Goal: Task Accomplishment & Management: Use online tool/utility

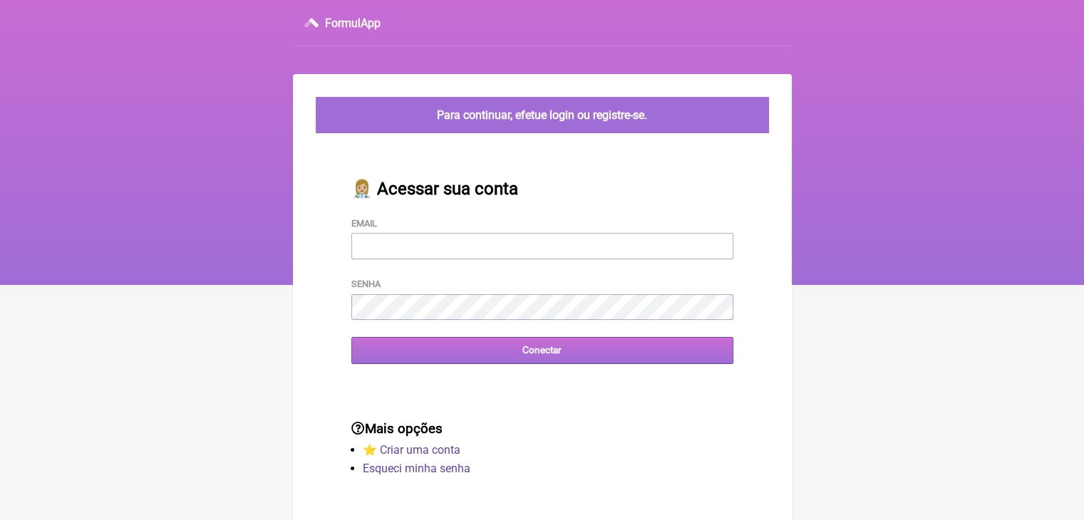
type input "terapiasveronicadias@gmail.com"
click at [558, 354] on input "Conectar" at bounding box center [543, 350] width 382 height 26
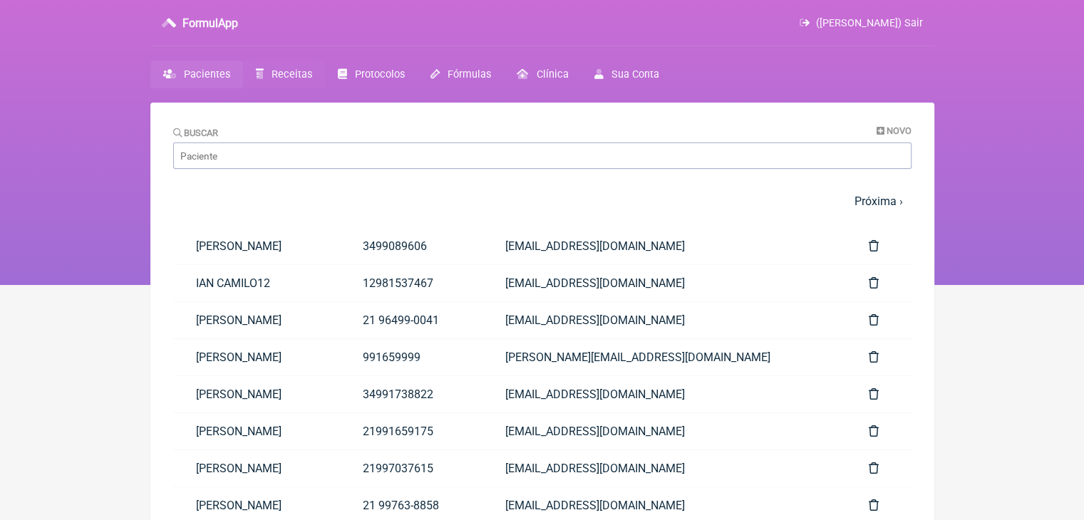
click at [297, 69] on span "Receitas" at bounding box center [292, 74] width 41 height 12
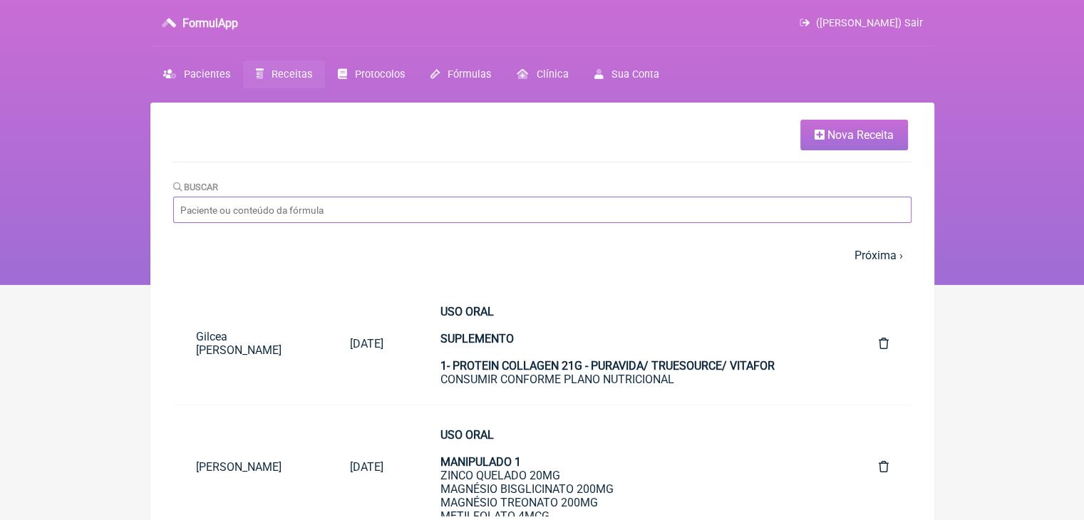
click at [391, 222] on input "Buscar" at bounding box center [542, 210] width 739 height 26
type input "[PERSON_NAME]"
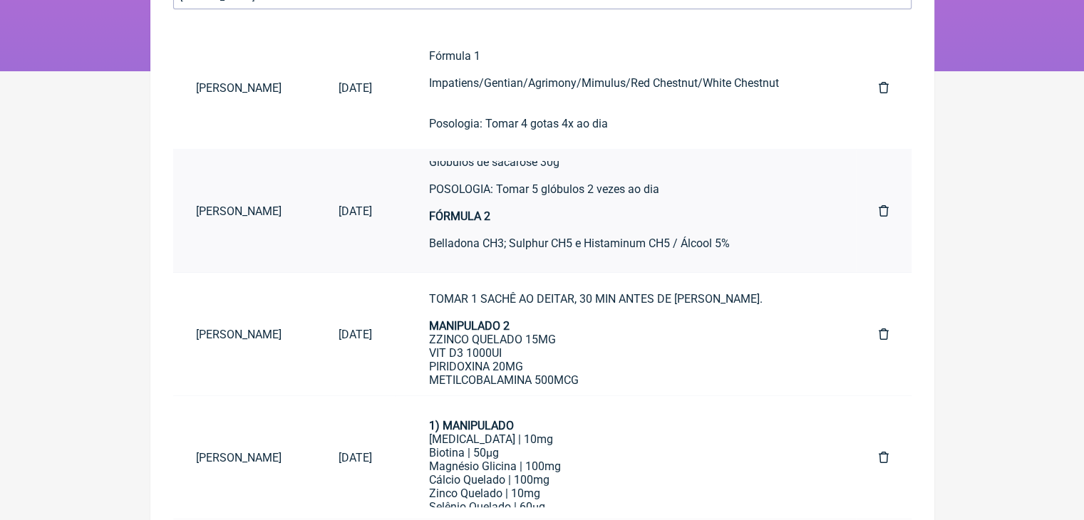
scroll to position [143, 0]
click at [606, 346] on div "USO ORAL MANIPULADO 1 ARGININA 3G ORNITINA 2G GLICINA 3G GLUTAMINA 5G LISINA 1G…" at bounding box center [625, 342] width 393 height 379
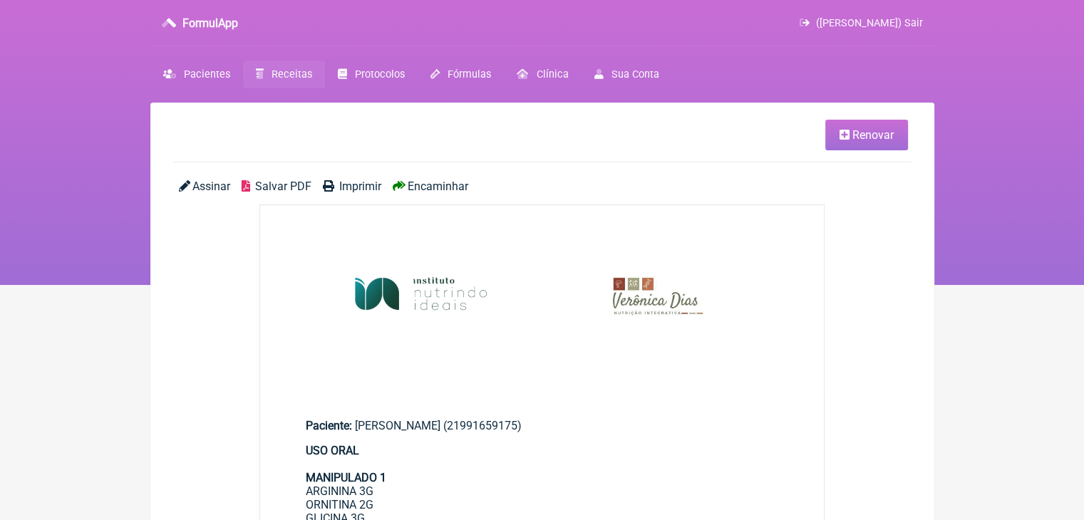
click at [836, 126] on link "Renovar" at bounding box center [867, 135] width 83 height 31
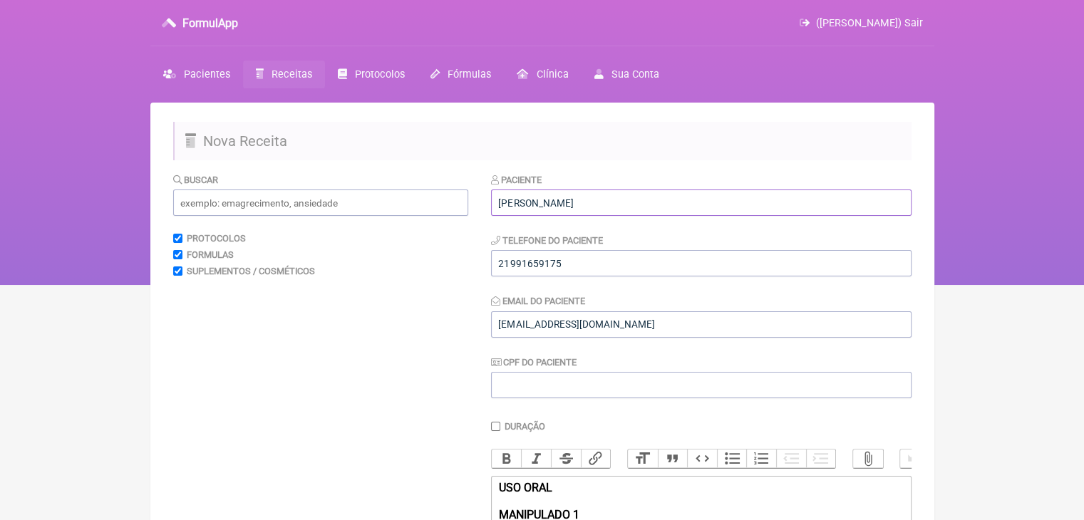
drag, startPoint x: 498, startPoint y: 202, endPoint x: 655, endPoint y: 203, distance: 157.6
click at [655, 203] on input "Luiza Almeida Oliveira" at bounding box center [701, 203] width 421 height 26
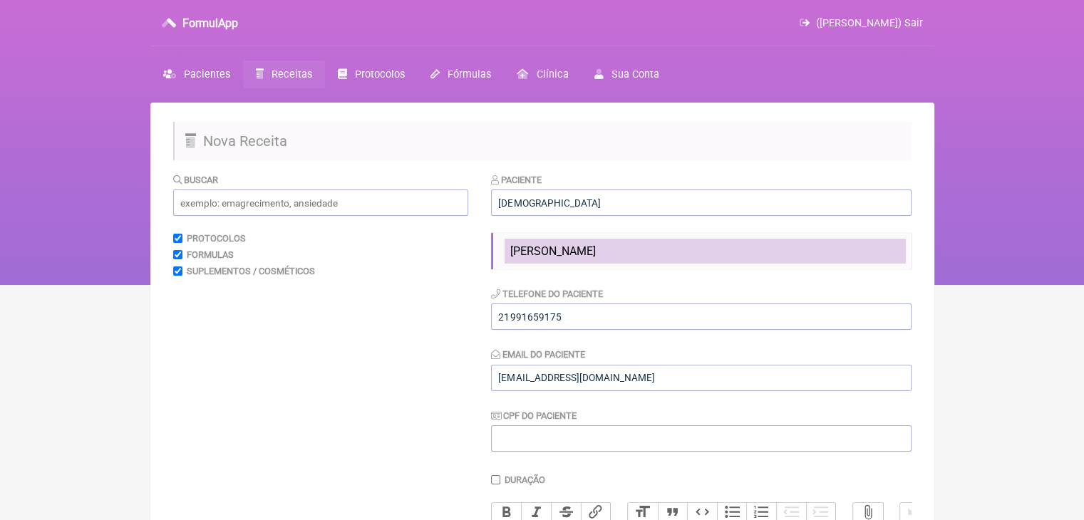
click at [627, 243] on li "ISAAC CAMILO" at bounding box center [705, 251] width 401 height 25
type input "ISAAC CAMILO"
type input "12981537467"
type input "dayfono@gmail.com"
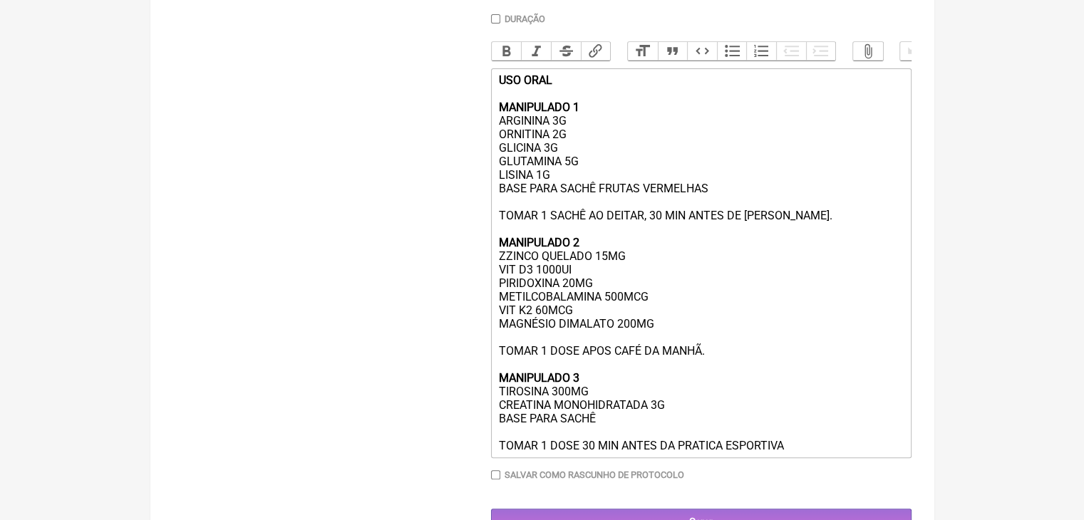
scroll to position [428, 0]
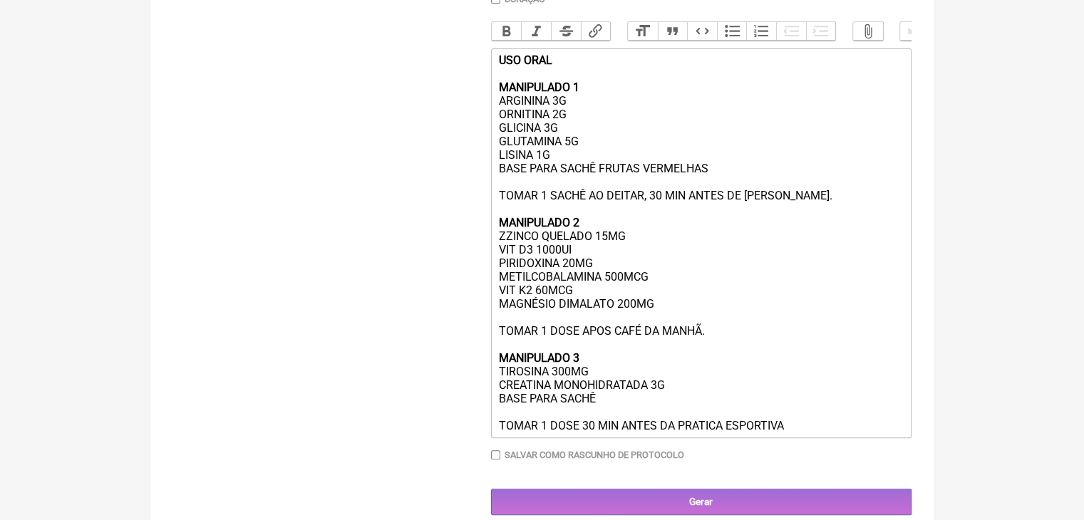
click at [555, 163] on div "USO ORAL MANIPULADO 1 ARGININA 3G ORNITINA 2G GLICINA 3G GLUTAMINA 5G LISINA 1G…" at bounding box center [700, 242] width 405 height 379
click at [503, 248] on div "USO ORAL MANIPULADO 1 ARGININA 3G ORNITINA 2G GLICINA 3G GLUTAMINA 5G LISINA 1G…" at bounding box center [700, 242] width 405 height 379
drag, startPoint x: 590, startPoint y: 253, endPoint x: 605, endPoint y: 253, distance: 15.0
click at [605, 253] on div "USO ORAL MANIPULADO 1 ARGININA 3G ORNITINA 2G GLICINA 3G GLUTAMINA 5G LISINA 1G…" at bounding box center [700, 242] width 405 height 379
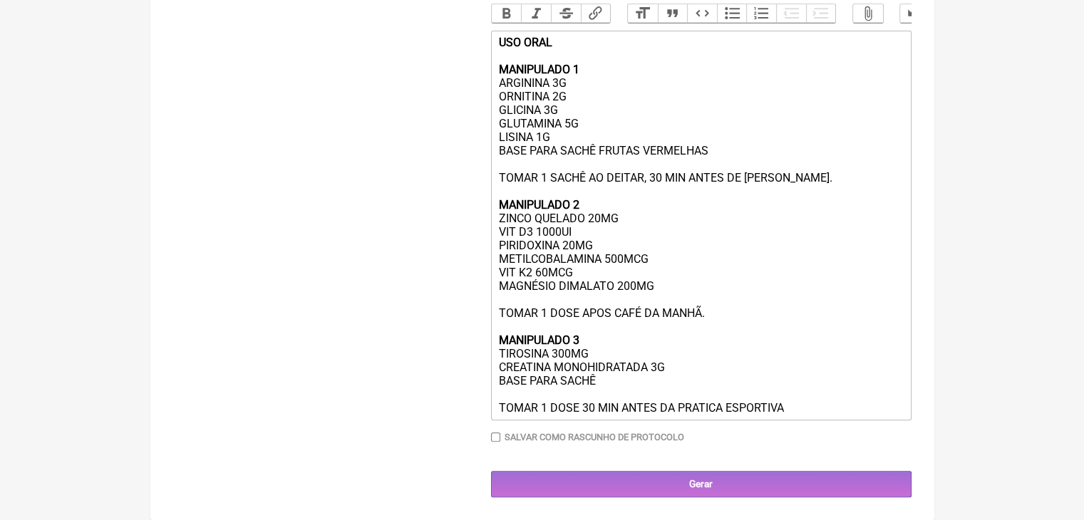
scroll to position [460, 0]
click at [607, 261] on div "USO ORAL MANIPULADO 1 ARGININA 3G ORNITINA 2G GLICINA 3G GLUTAMINA 5G LISINA 1G…" at bounding box center [700, 225] width 405 height 379
type trix-editor "<div><strong>USO ORAL<br><br>MANIPULADO 1</strong><br>ARGININA 3G<br>ORNITINA 2…"
click at [704, 260] on div "USO ORAL MANIPULADO 1 ARGININA 3G ORNITINA 2G GLICINA 3G GLUTAMINA 5G LISINA 1G…" at bounding box center [700, 225] width 405 height 379
click at [816, 402] on div "USO ORAL MANIPULADO 1 ARGININA 3G ORNITINA 2G GLICINA 3G GLUTAMINA 5G LISINA 1G…" at bounding box center [700, 225] width 405 height 379
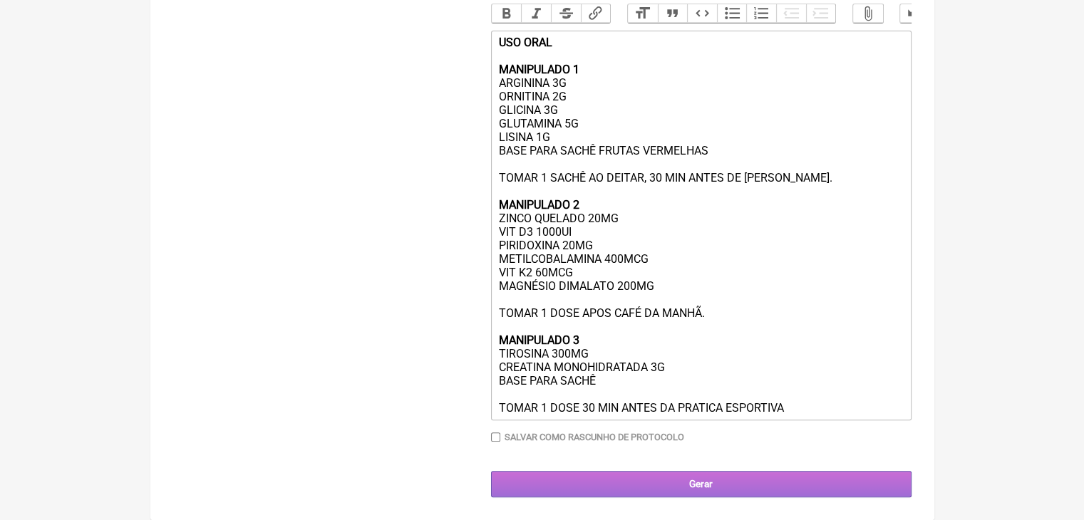
click at [735, 478] on input "Gerar" at bounding box center [701, 484] width 421 height 26
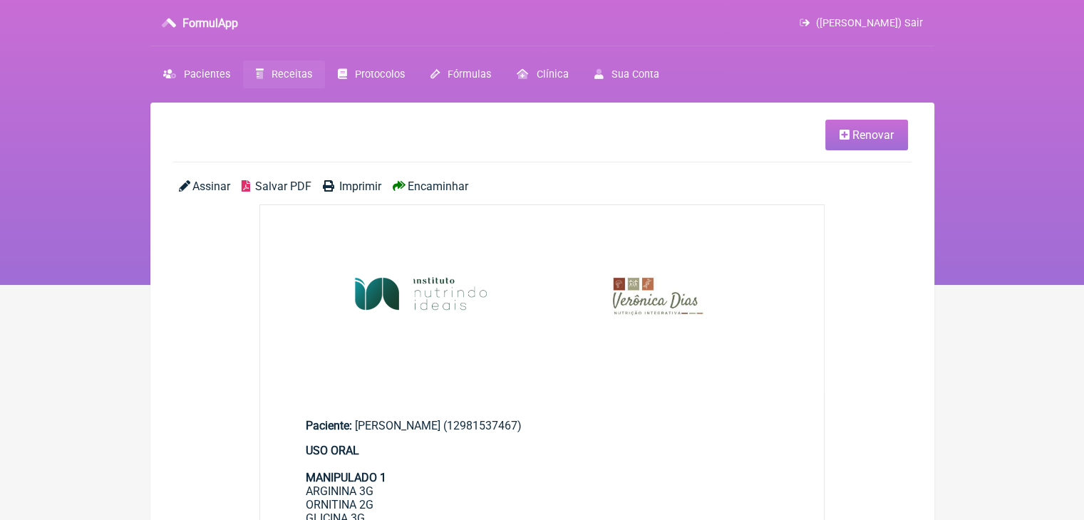
click at [272, 187] on span "Salvar PDF" at bounding box center [283, 187] width 56 height 14
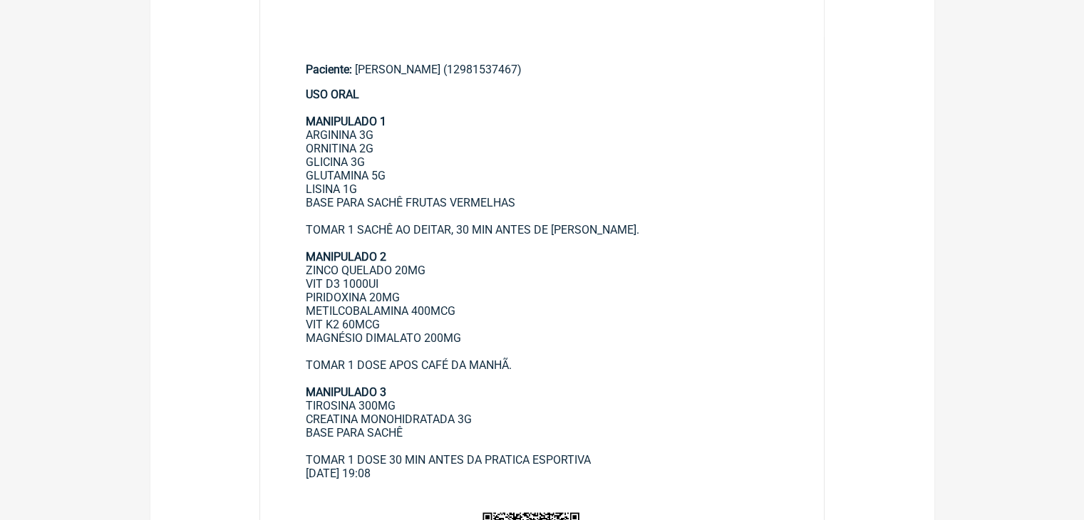
scroll to position [428, 0]
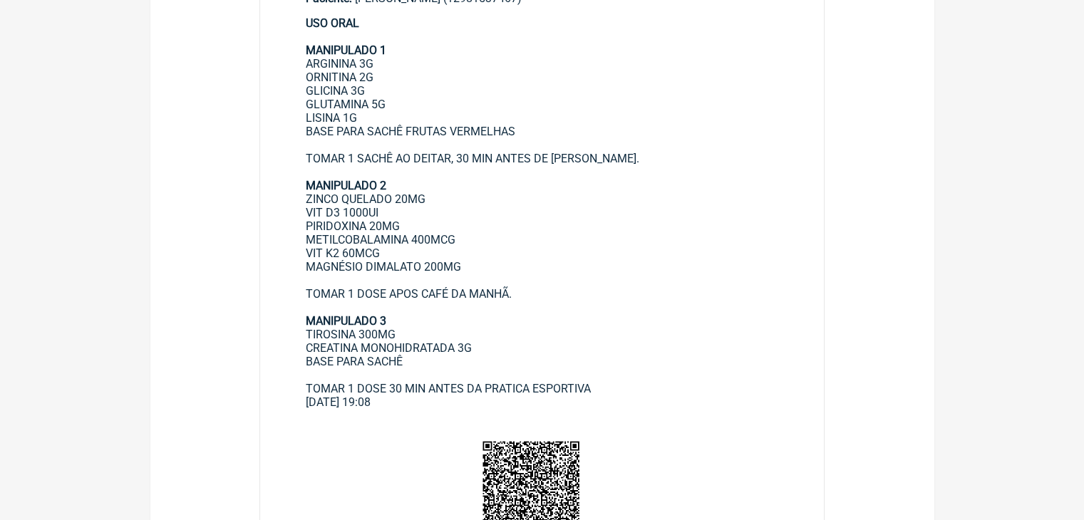
drag, startPoint x: 305, startPoint y: 71, endPoint x: 627, endPoint y: 400, distance: 460.8
click at [627, 400] on main "Paciente: ISAAC CAMILO (12981537467) USO ORAL MANIPULADO 1 ARGININA 3G ORNITINA…" at bounding box center [542, 195] width 565 height 452
copy main "ARGININA 3G ORNITINA 2G GLICINA 3G GLUTAMINA 5G LISINA 1G BASE PARA SACHÊ FRUTA…"
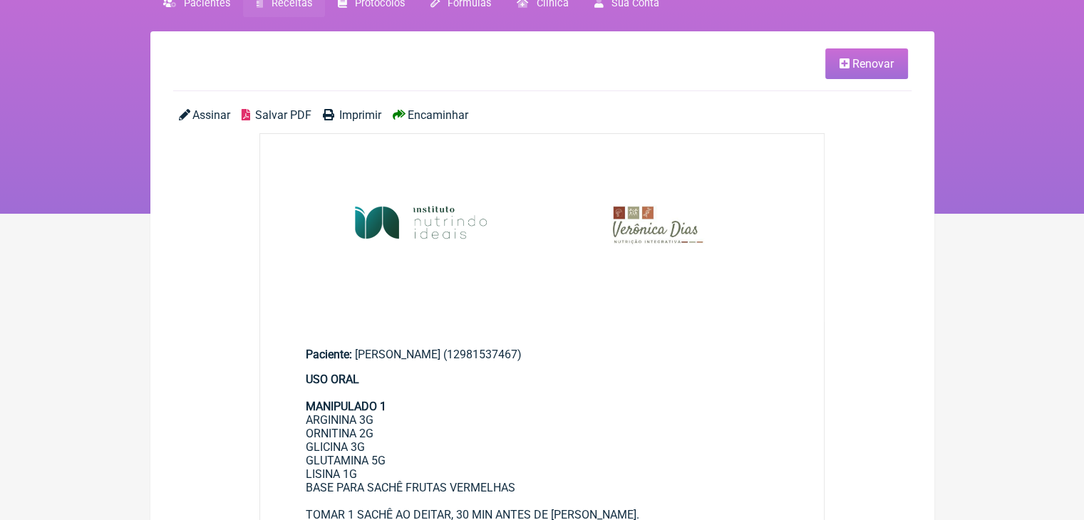
click at [274, 120] on span "Salvar PDF" at bounding box center [283, 115] width 56 height 14
click at [267, 5] on link "Receitas" at bounding box center [284, 3] width 82 height 28
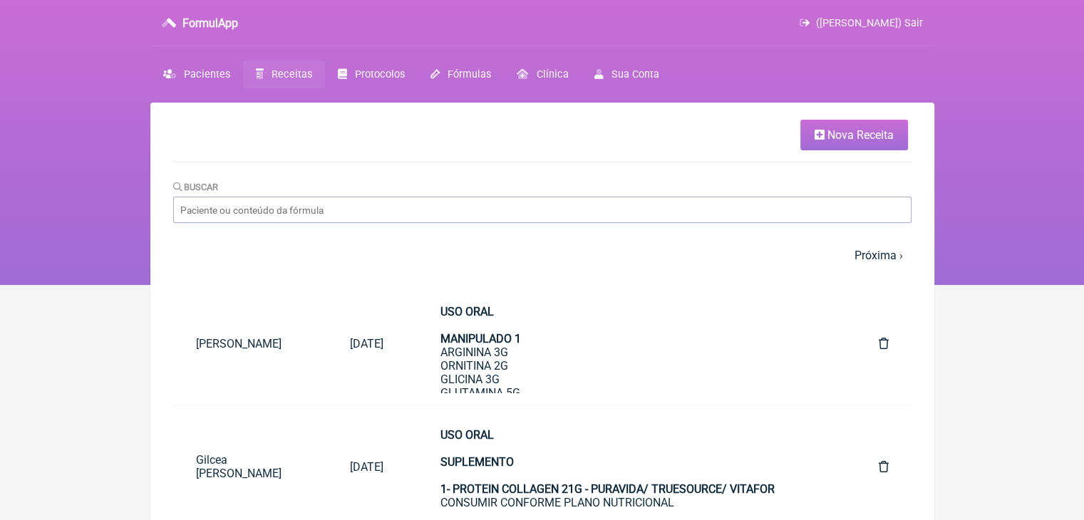
click at [860, 135] on span "Nova Receita" at bounding box center [861, 135] width 66 height 14
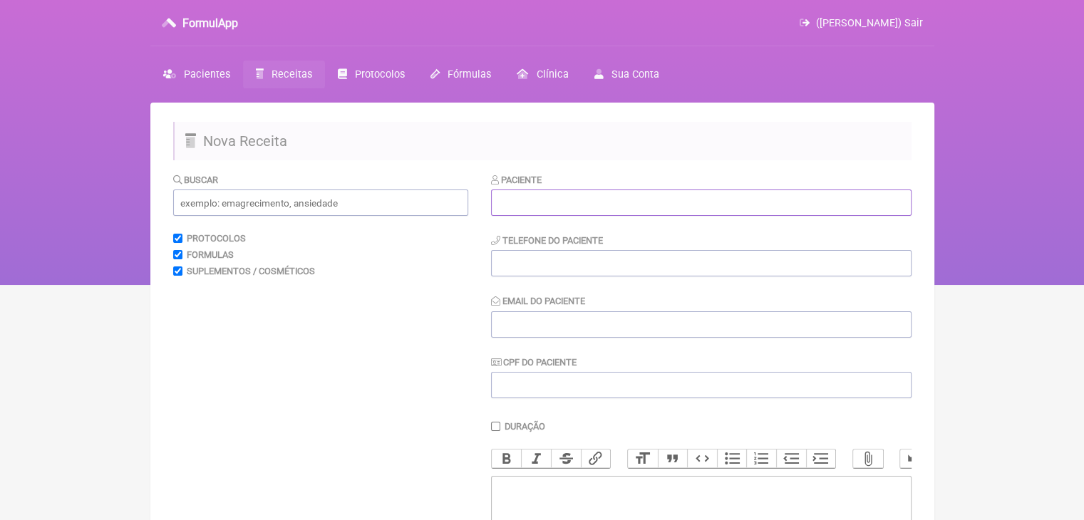
click at [539, 198] on input "text" at bounding box center [701, 203] width 421 height 26
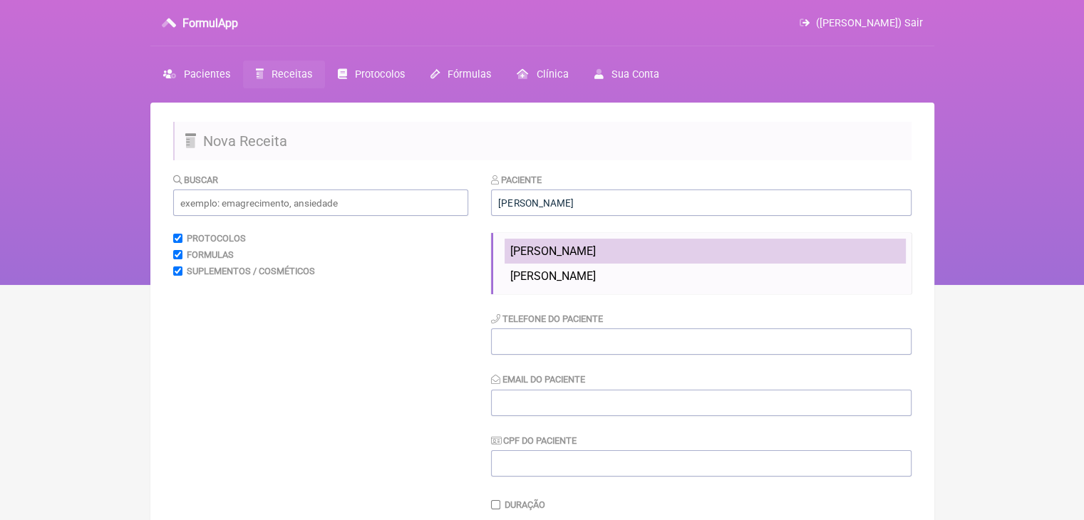
click at [570, 250] on span "DAYANA CAMILO" at bounding box center [554, 252] width 86 height 14
type input "DAYANA CAMILO"
type input "12981537467"
type input "dayfono@gmail.com"
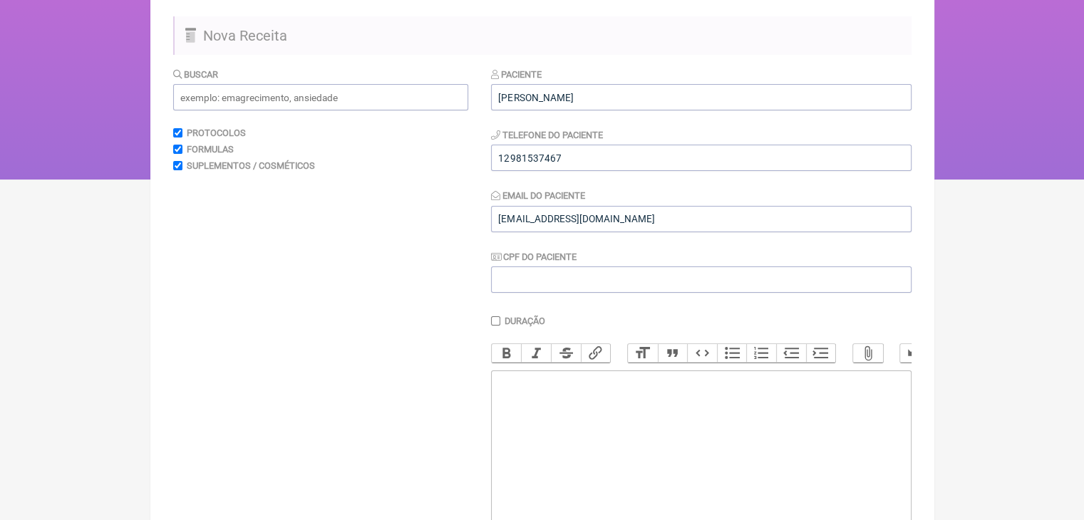
scroll to position [214, 0]
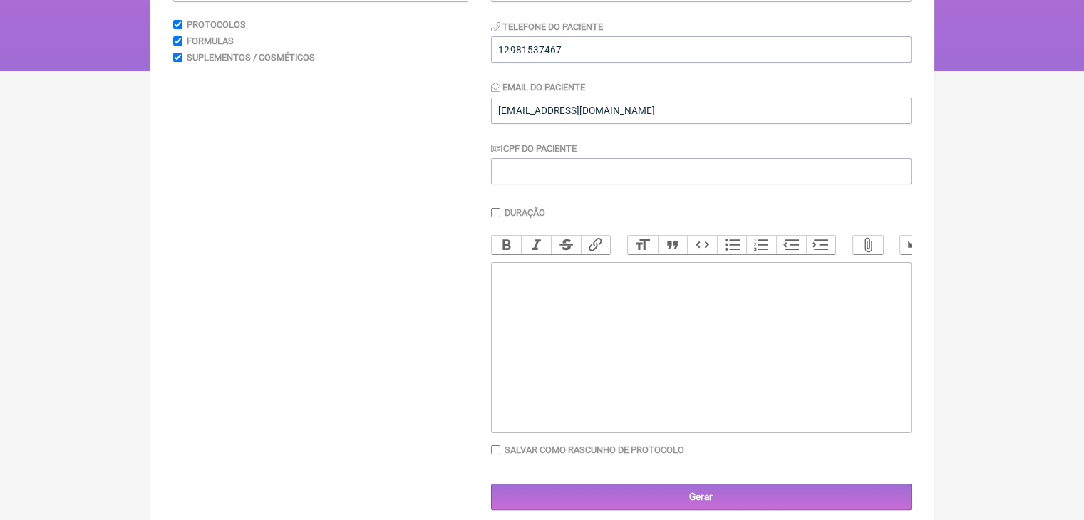
click at [568, 296] on trix-editor at bounding box center [701, 347] width 421 height 171
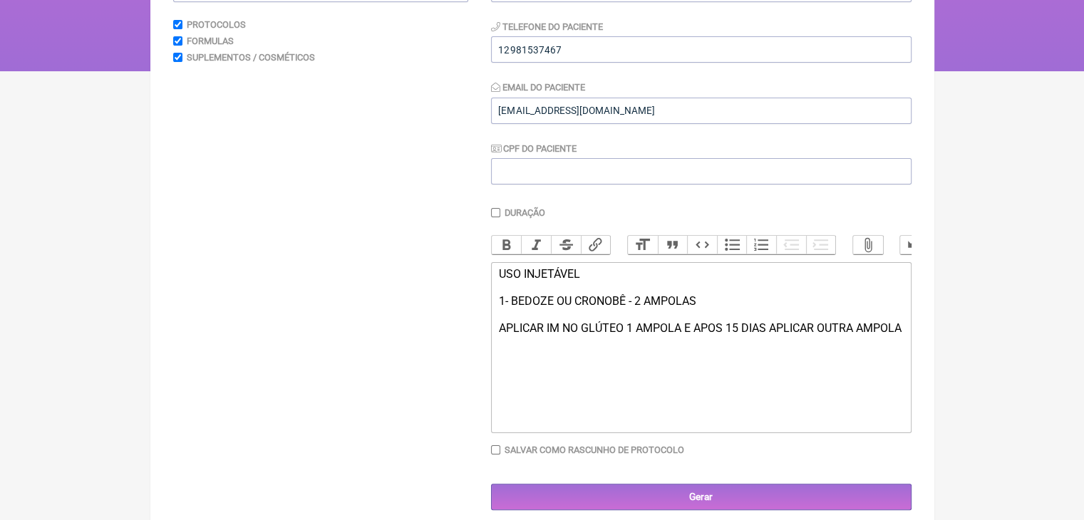
type trix-editor "<div>USO INJETÁVEL<br><br>1- BEDOZE OU CRONOBÊ - 2 AMPOLAS<br><br>APLICAR IM NO…"
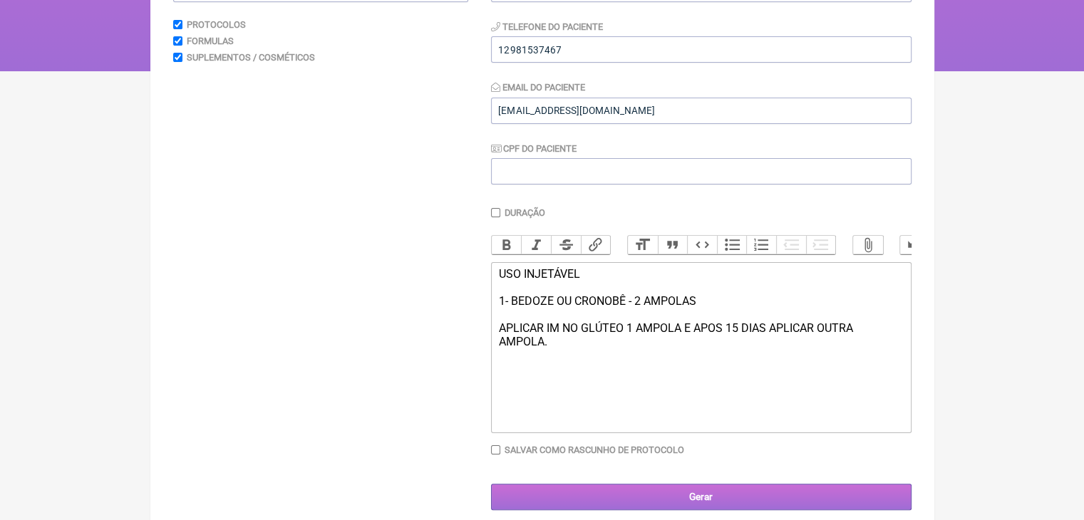
click at [712, 509] on input "Gerar" at bounding box center [701, 497] width 421 height 26
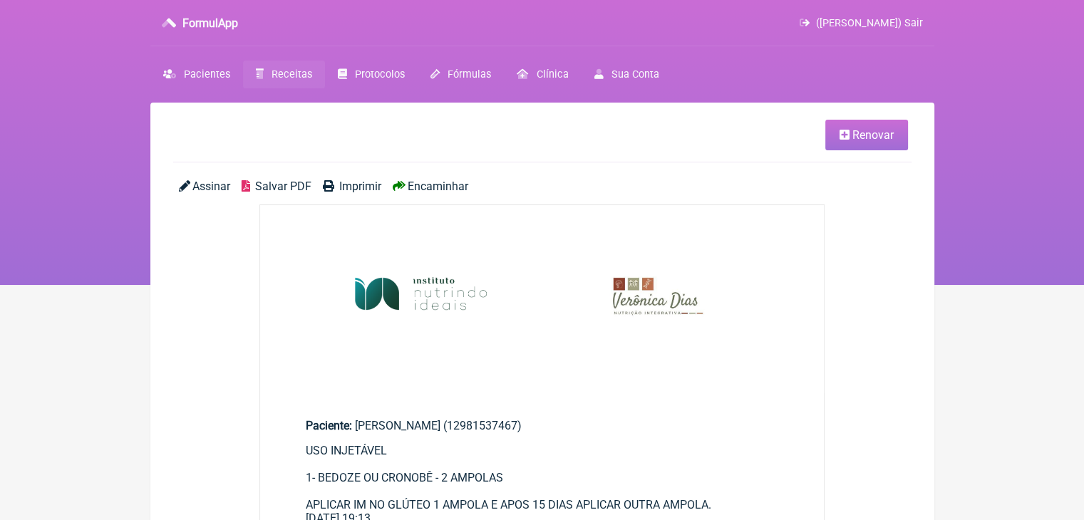
click at [284, 184] on span "Salvar PDF" at bounding box center [283, 187] width 56 height 14
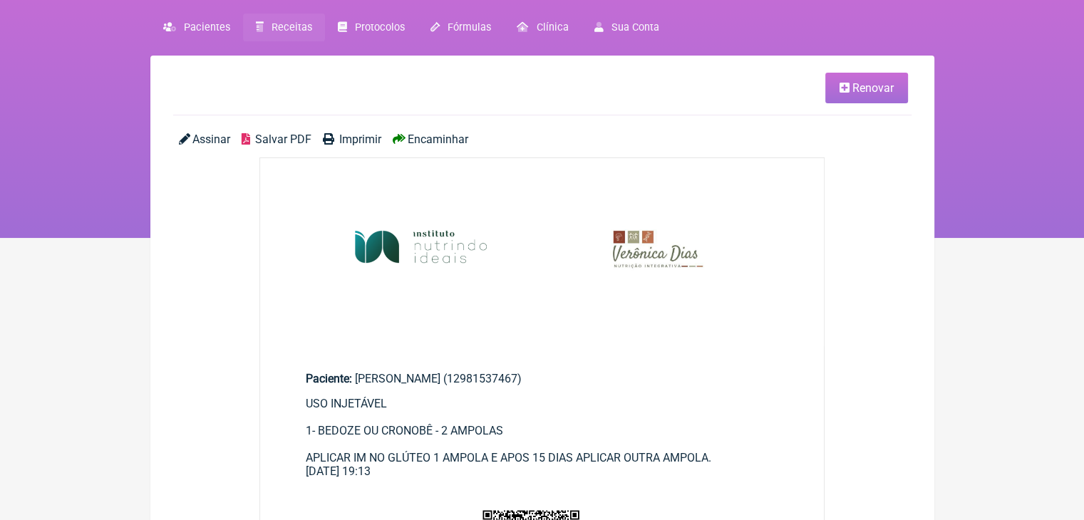
scroll to position [71, 0]
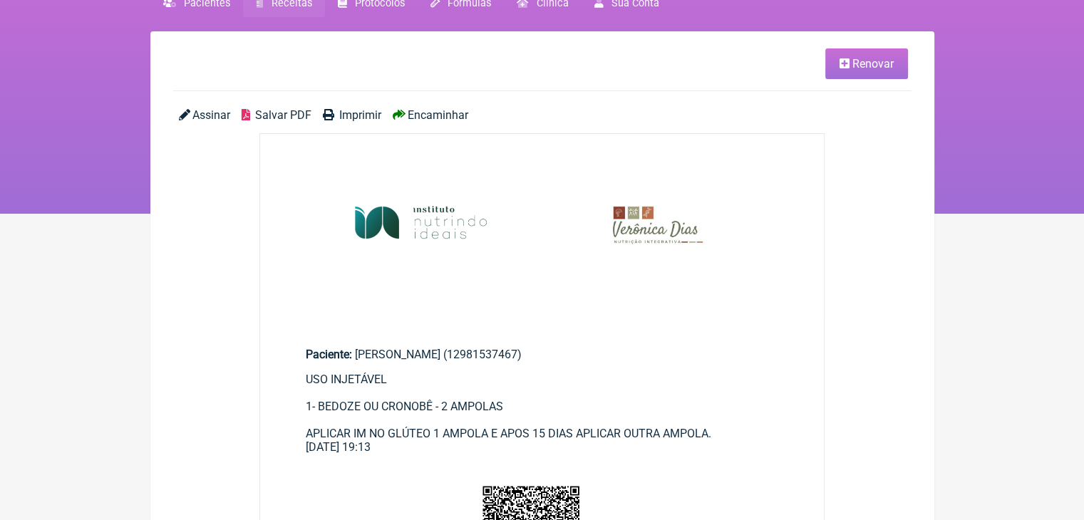
click at [856, 327] on main "Renovar Assinar Salvar PDF Imprimir Encaminhar Paciente: DAYANA CAMILO (1298153…" at bounding box center [542, 479] width 784 height 897
click at [848, 68] on icon at bounding box center [845, 63] width 10 height 11
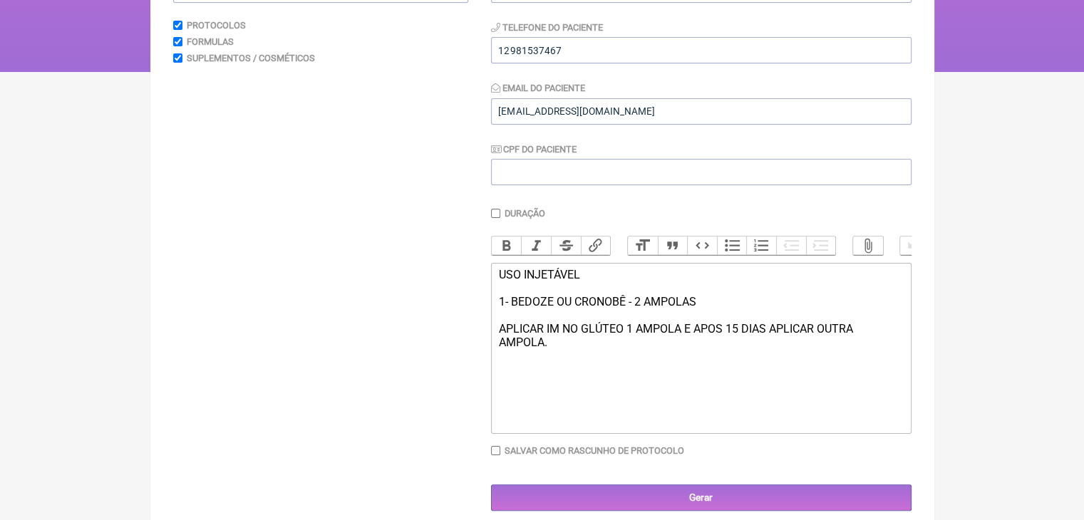
scroll to position [214, 0]
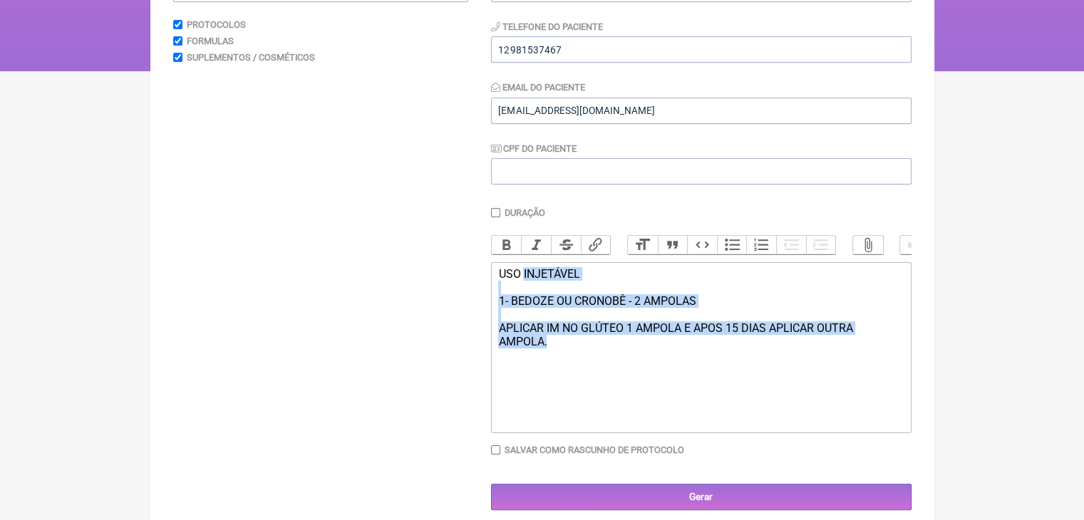
drag, startPoint x: 523, startPoint y: 285, endPoint x: 576, endPoint y: 371, distance: 101.1
click at [576, 371] on trix-editor "USO INJETÁVEL 1- BEDOZE OU CRONOBÊ - 2 AMPOLAS APLICAR IM NO GLÚTEO 1 AMPOLA E …" at bounding box center [701, 347] width 421 height 171
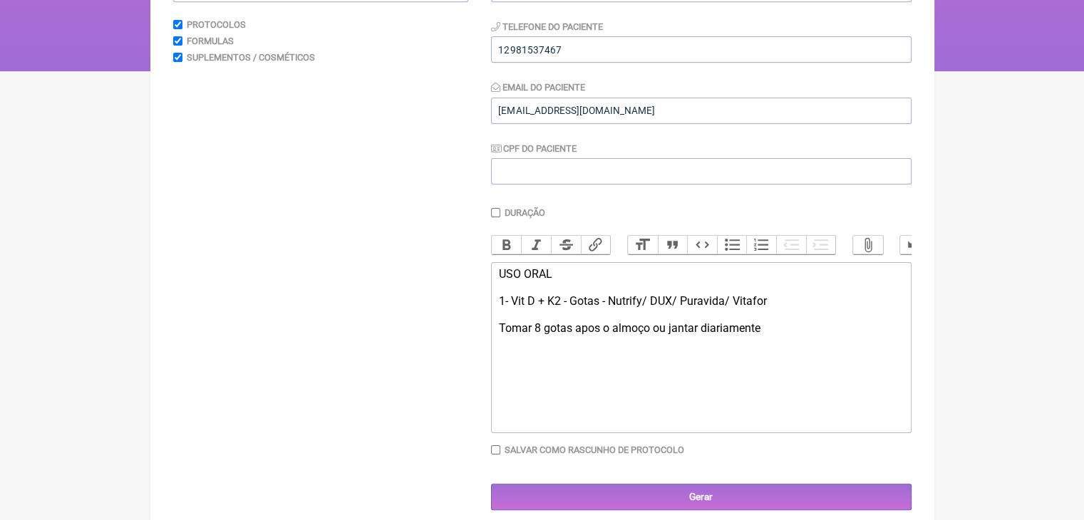
type trix-editor "<div>USO ORAL<br><br>1- Vit D + K2 - Gotas - Nutrify/ DUX/ Puravida/ Vitafor&nb…"
drag, startPoint x: 493, startPoint y: 288, endPoint x: 763, endPoint y: 318, distance: 271.2
click at [763, 318] on trix-editor "USO ORAL 1- Vit D + K2 - Gotas - Nutrify/ DUX/ Puravida/ Vitafor Tomar 8 gotas …" at bounding box center [701, 347] width 421 height 171
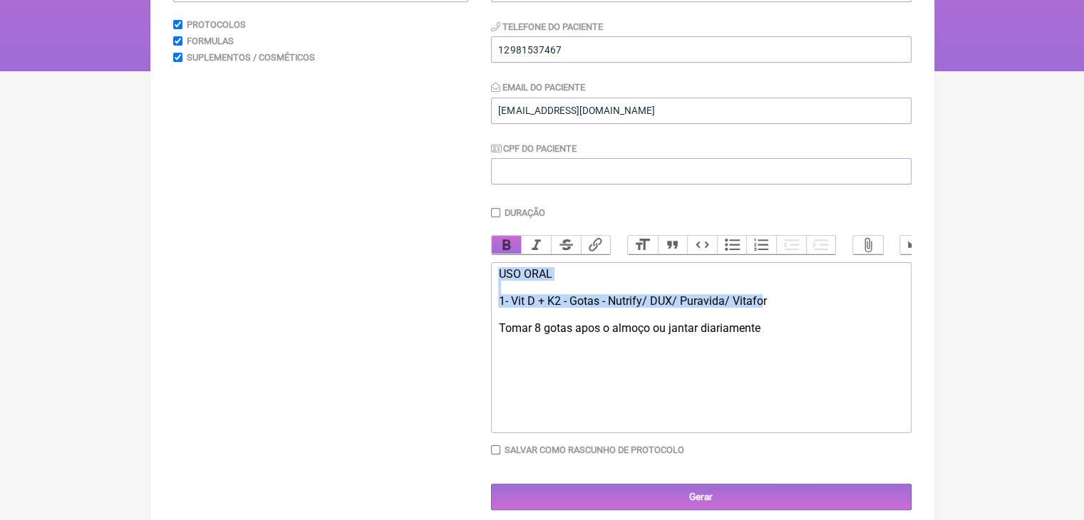
click at [511, 243] on button "Bold" at bounding box center [507, 245] width 30 height 19
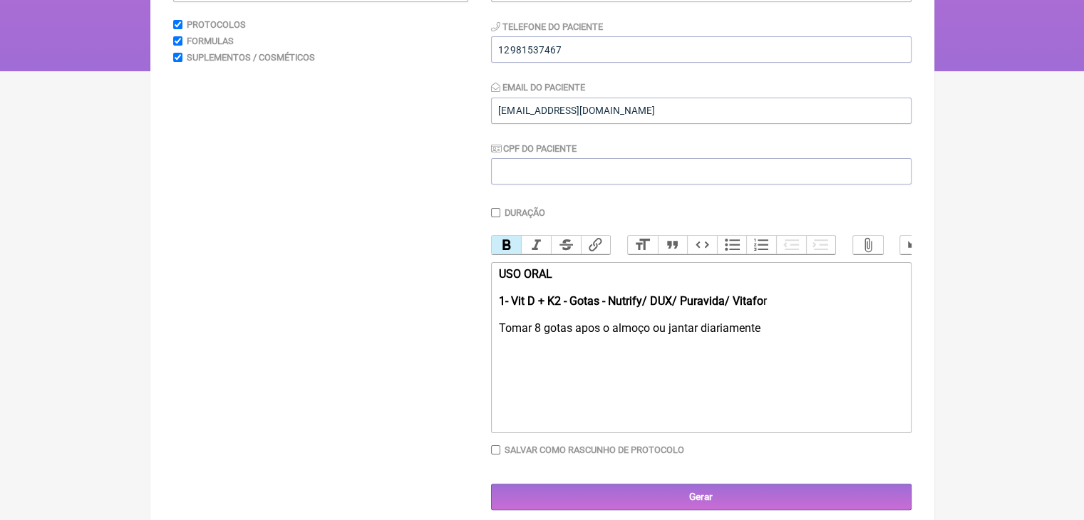
click at [783, 394] on trix-editor "USO ORAL 1- Vit D + K2 - Gotas - Nutrify/ DUX/ Puravida/ Vitafo r Tomar 8 gotas…" at bounding box center [701, 347] width 421 height 171
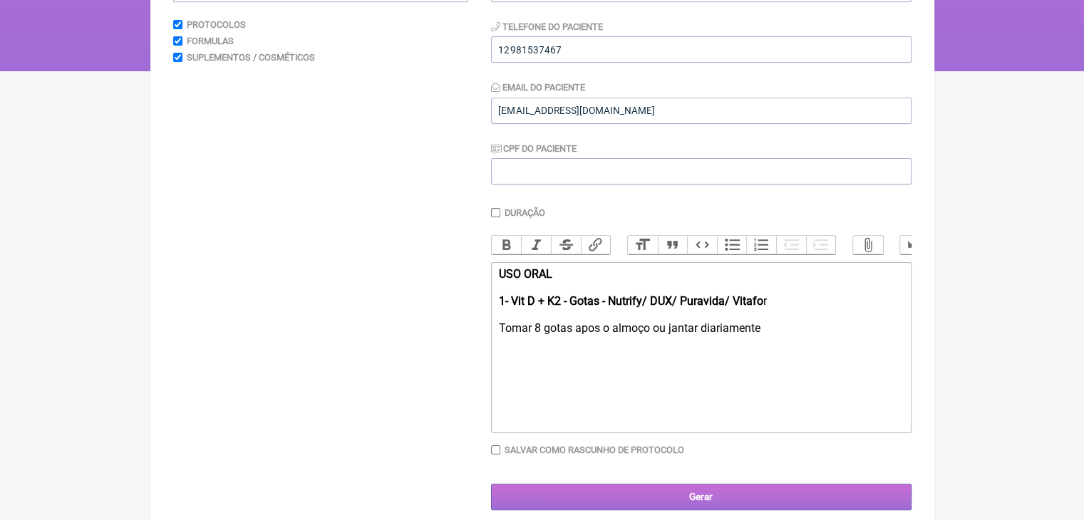
click at [788, 502] on input "Gerar" at bounding box center [701, 497] width 421 height 26
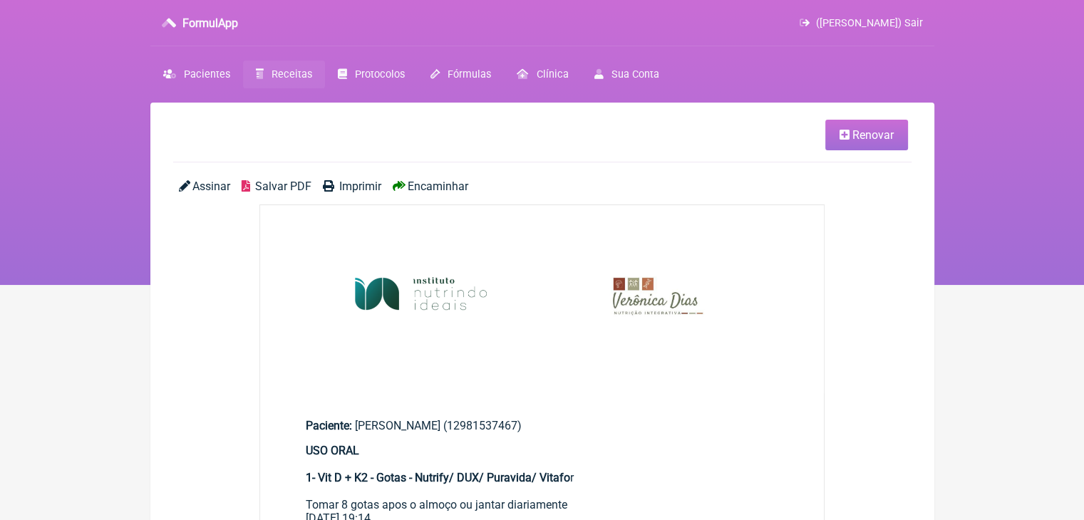
click at [281, 188] on span "Salvar PDF" at bounding box center [283, 187] width 56 height 14
